Goal: Check status

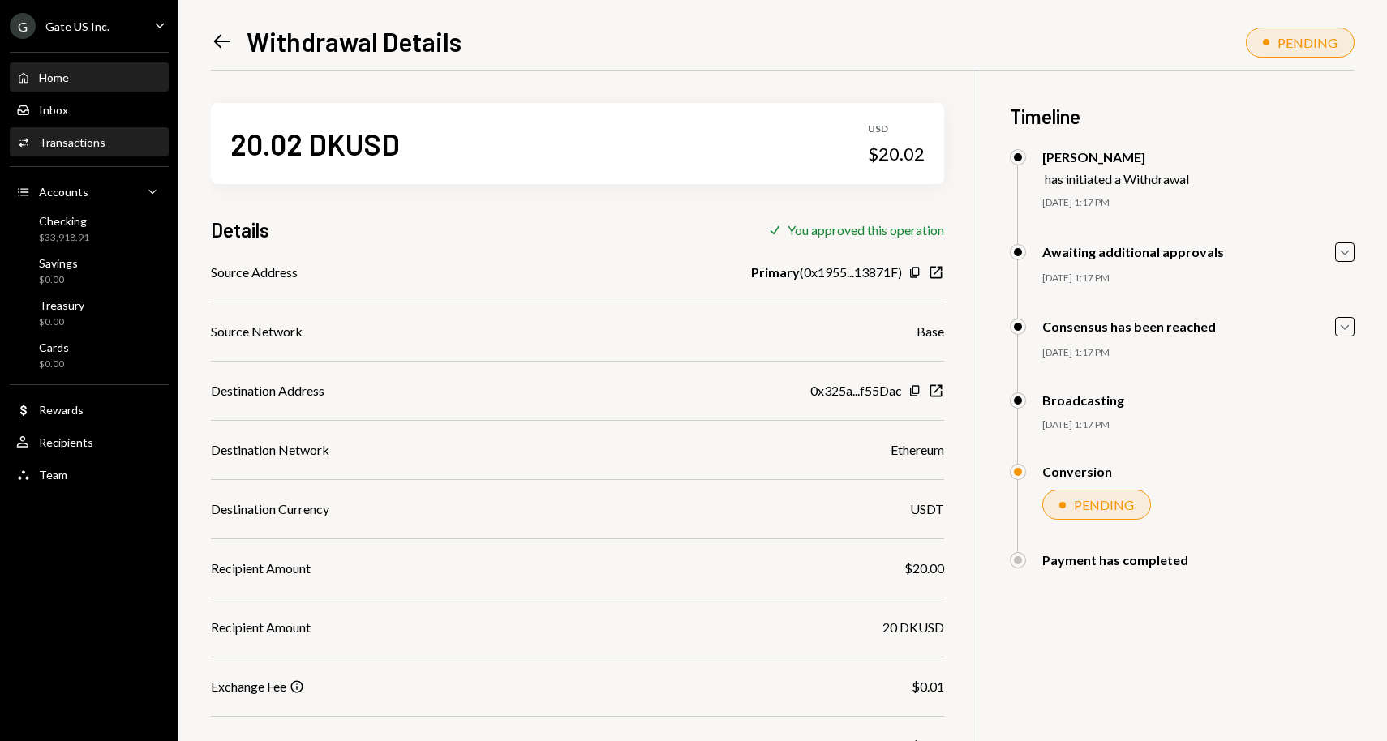
click at [72, 79] on div "Home Home" at bounding box center [89, 78] width 146 height 15
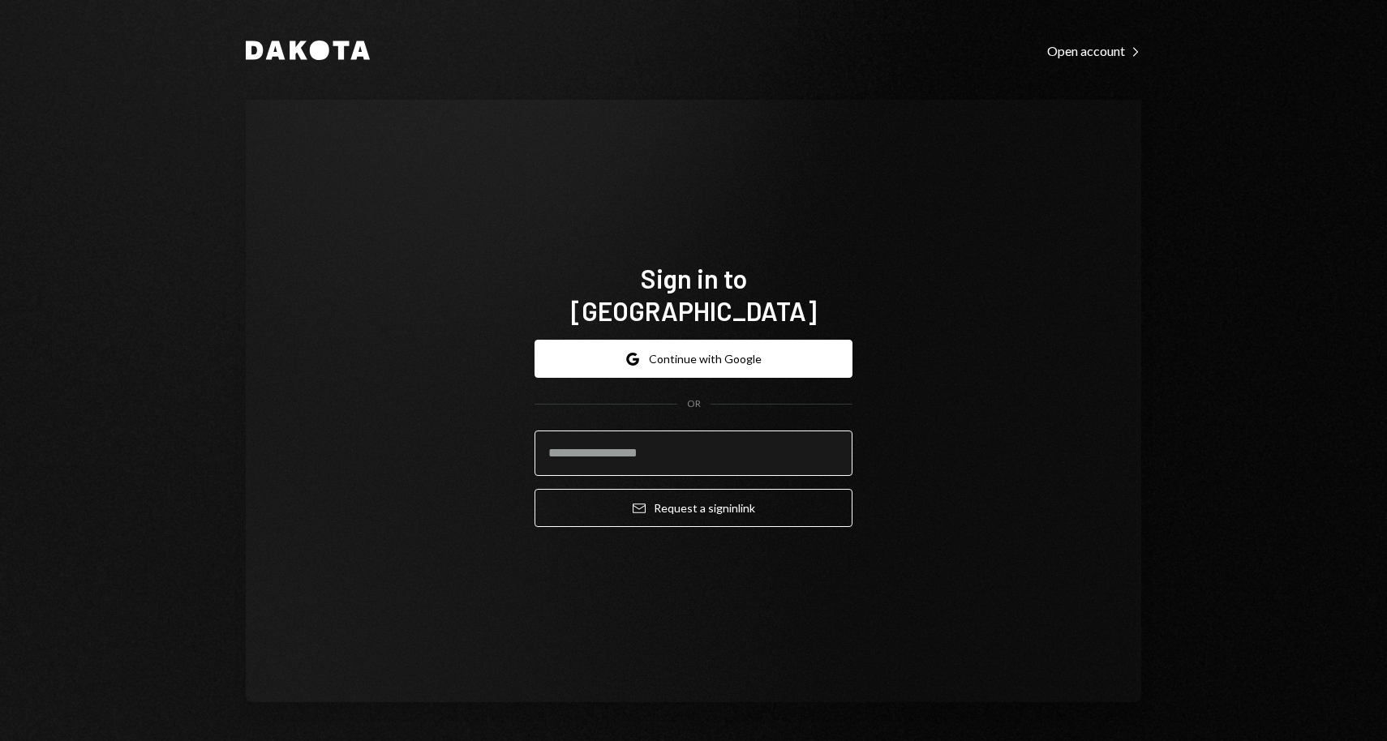
click at [629, 457] on input "email" at bounding box center [694, 453] width 318 height 45
type input "**********"
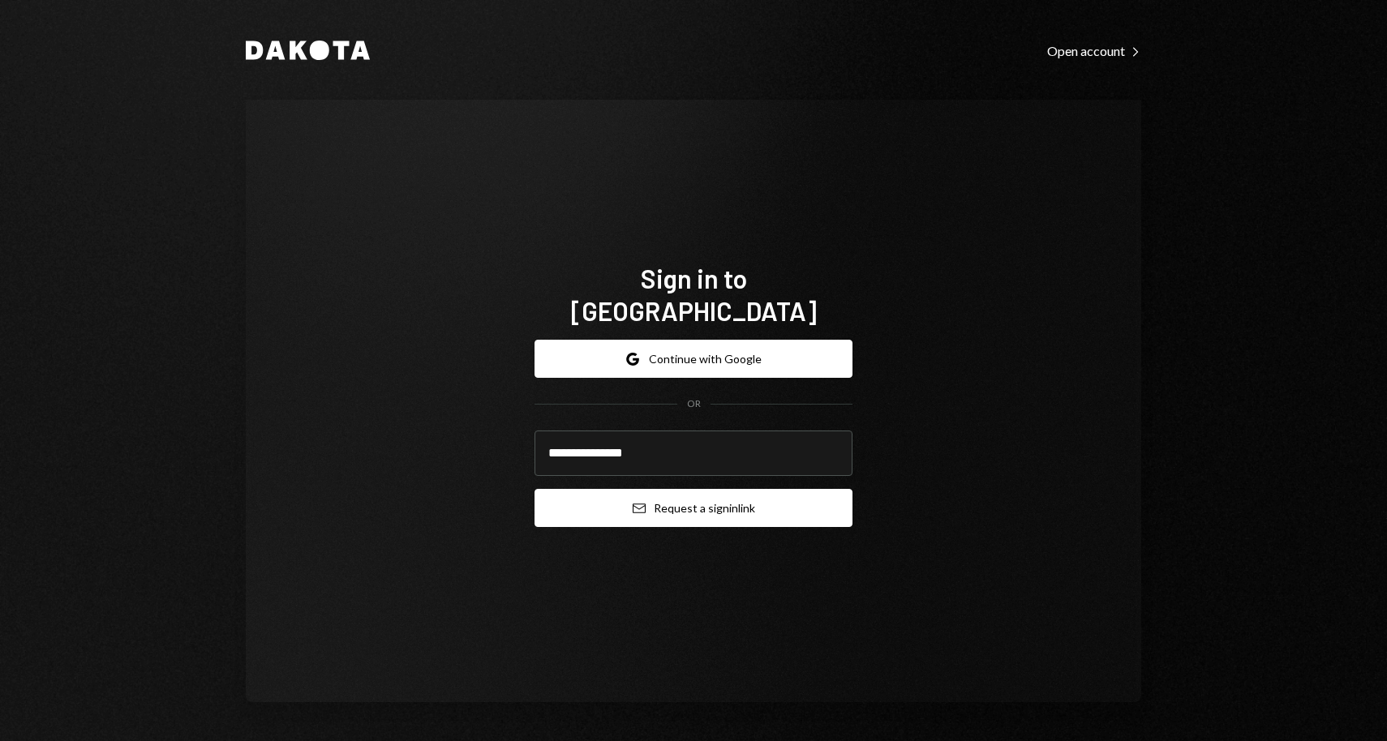
click at [664, 493] on button "Email Request a sign in link" at bounding box center [694, 508] width 318 height 38
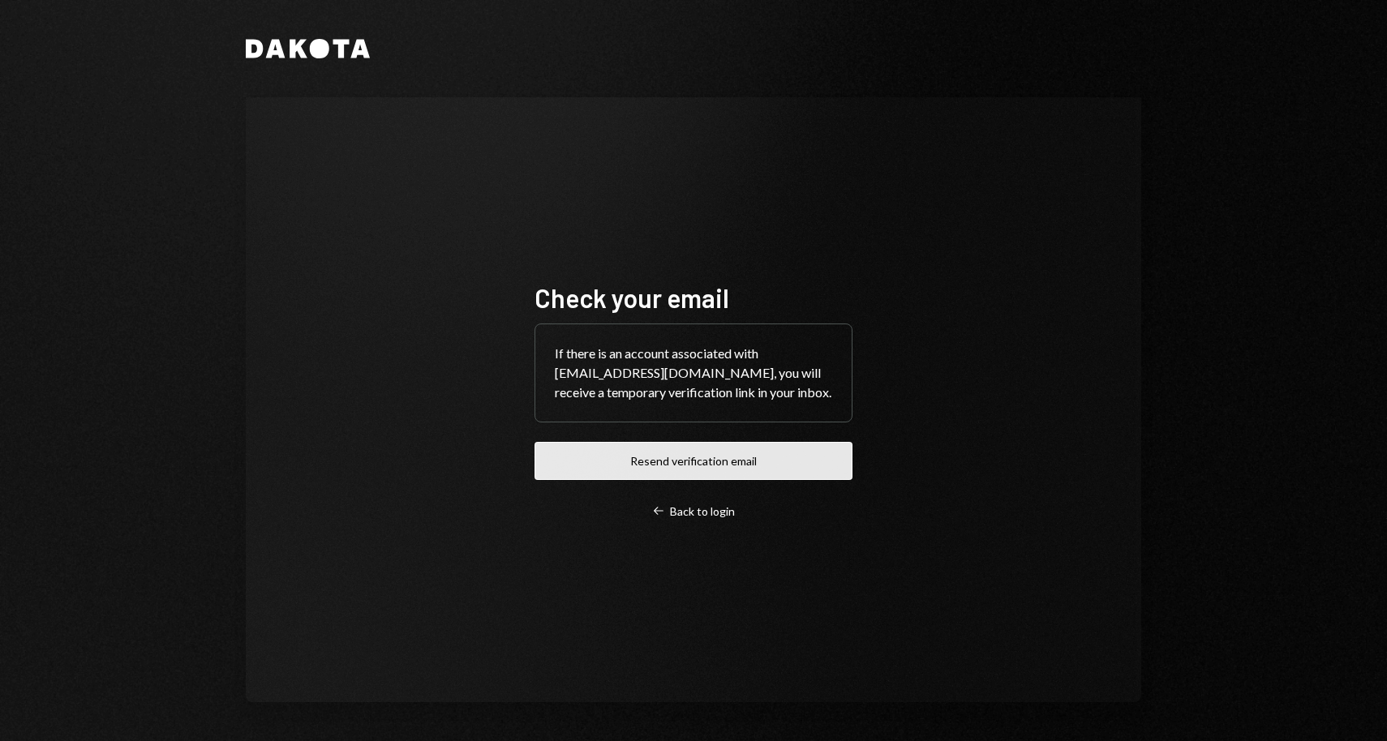
click at [680, 464] on button "Resend verification email" at bounding box center [694, 461] width 318 height 38
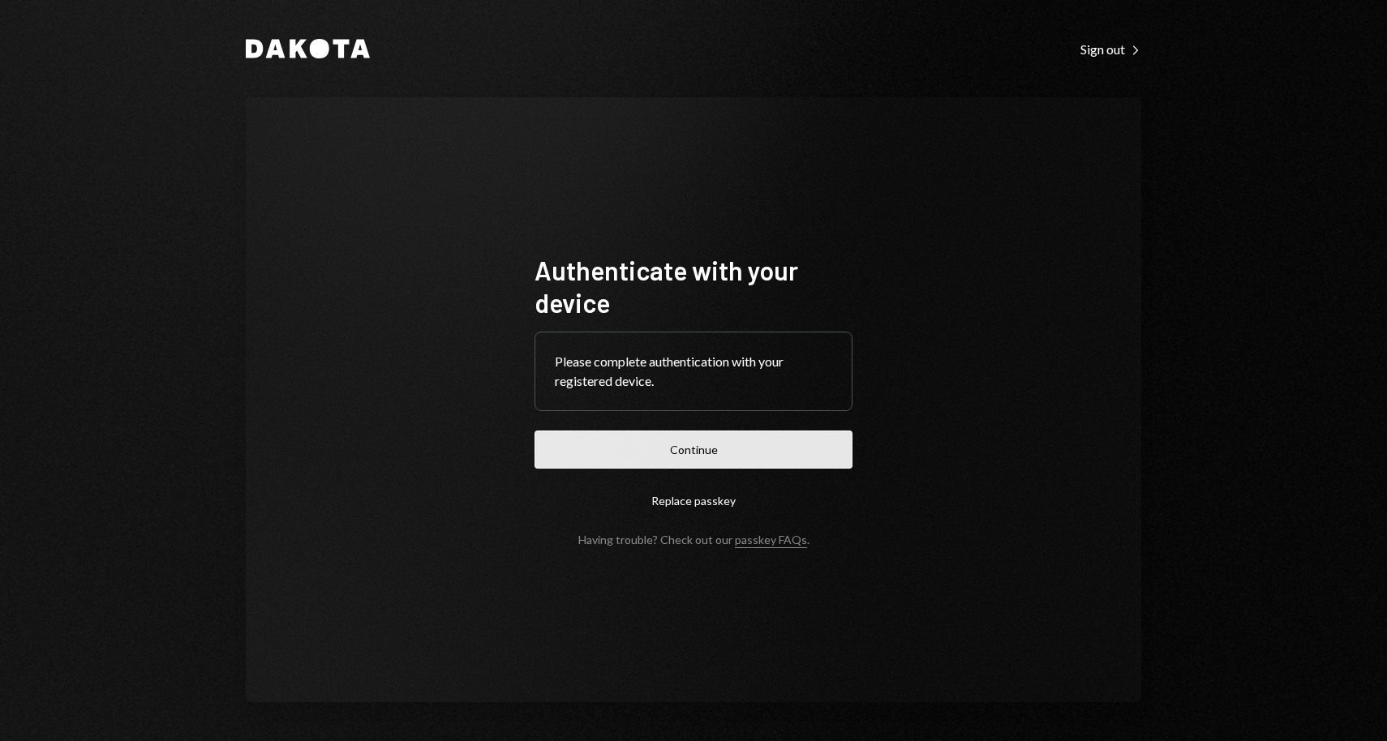
click at [657, 463] on button "Continue" at bounding box center [694, 450] width 318 height 38
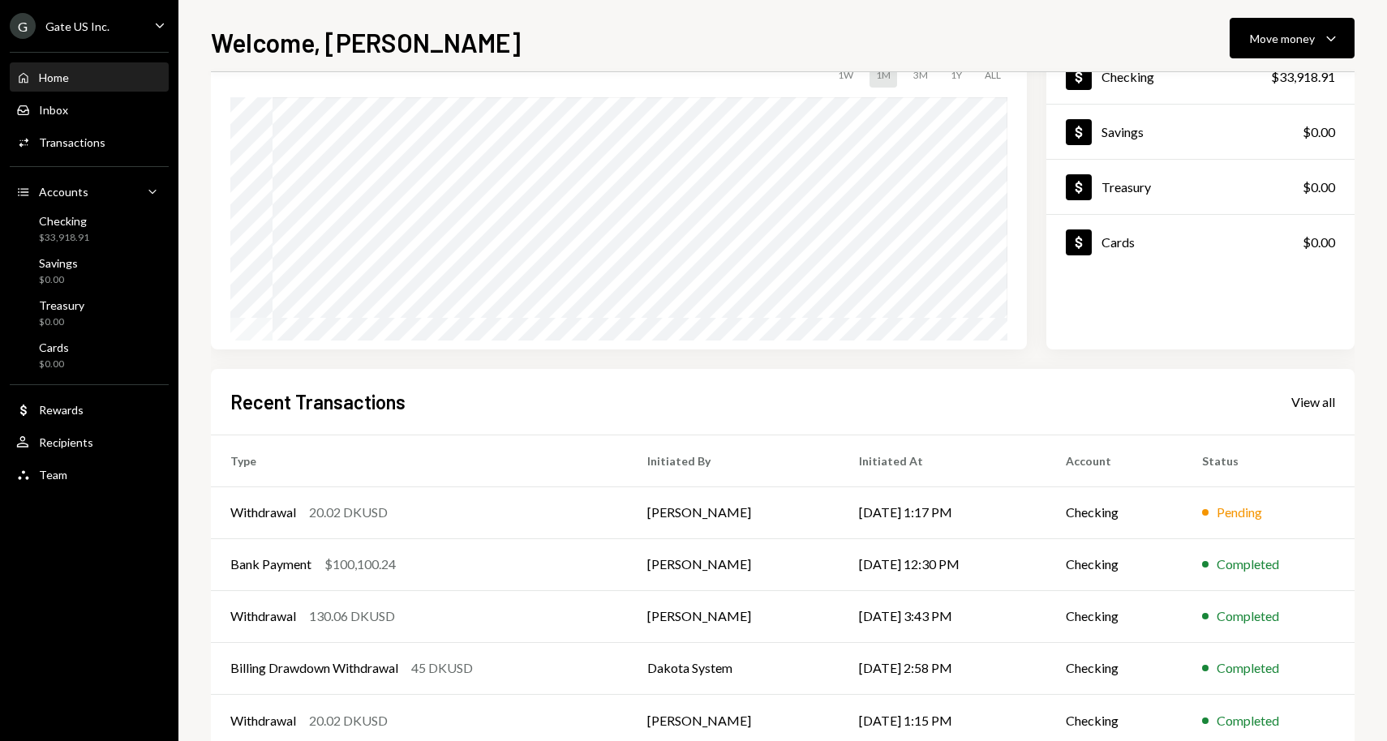
scroll to position [122, 0]
click at [347, 522] on td "Withdrawal 20.02 DKUSD" at bounding box center [419, 512] width 417 height 52
